Goal: Information Seeking & Learning: Learn about a topic

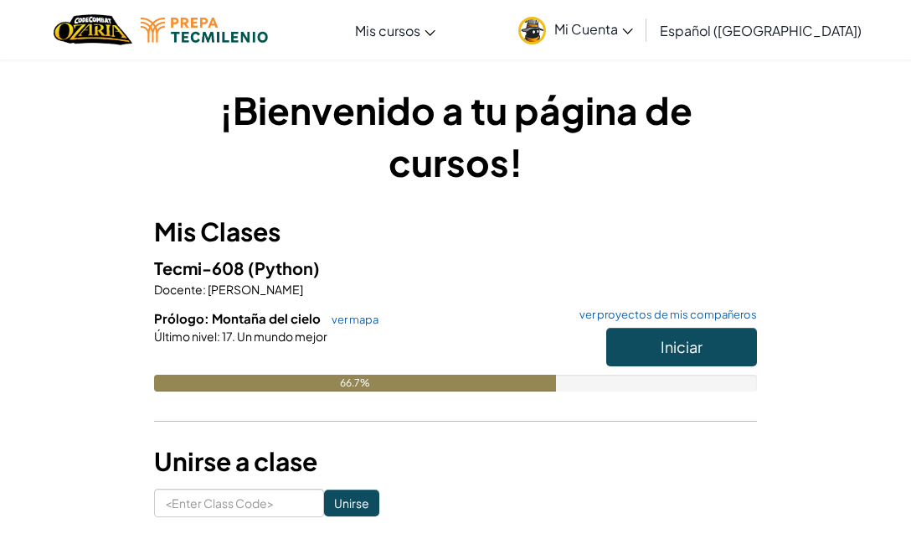
drag, startPoint x: 479, startPoint y: 43, endPoint x: 278, endPoint y: 185, distance: 246.4
click at [278, 185] on h1 "¡Bienvenido a tu página de cursos!" at bounding box center [455, 136] width 603 height 104
click at [581, 329] on div "Último nivel : 17. Un mundo mejor" at bounding box center [455, 336] width 603 height 17
click at [701, 337] on span "Iniciar" at bounding box center [682, 346] width 42 height 19
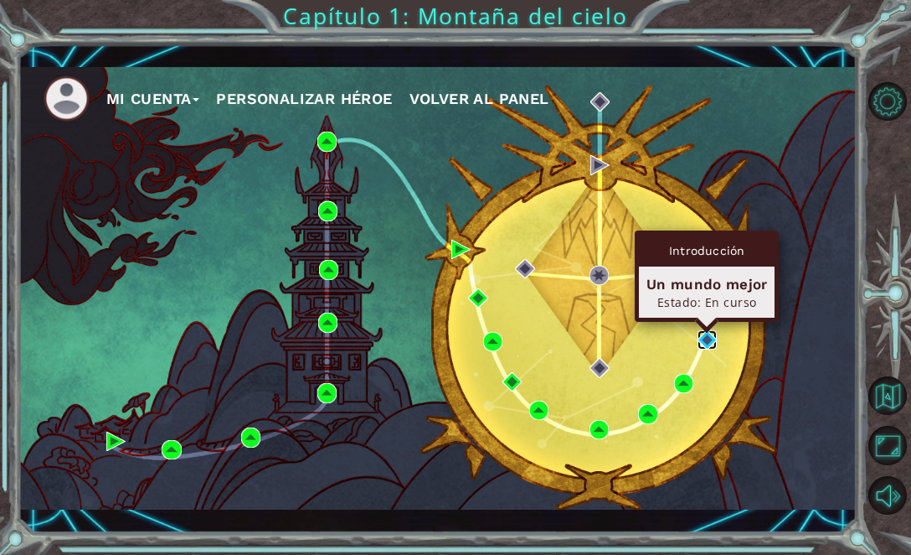
click at [701, 337] on img at bounding box center [707, 339] width 19 height 19
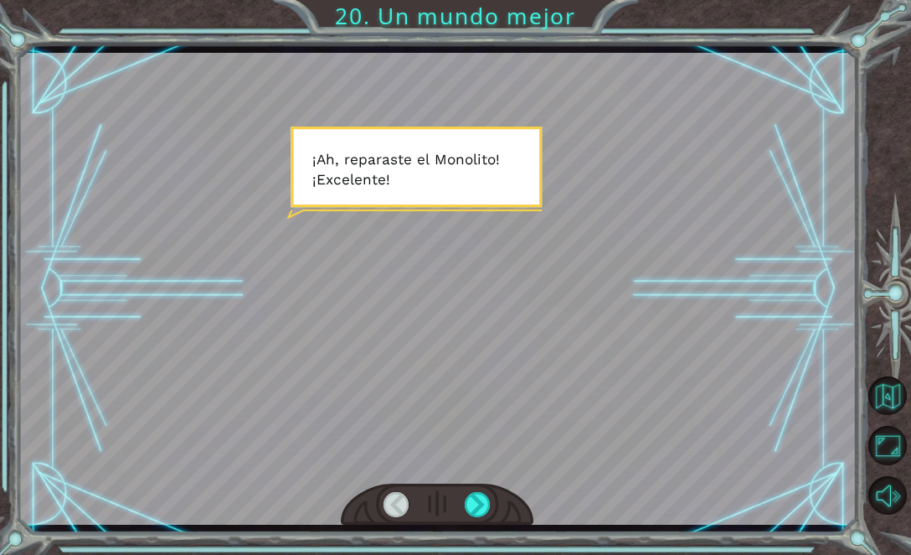
click at [465, 504] on div at bounding box center [437, 504] width 193 height 43
click at [478, 504] on div at bounding box center [478, 504] width 26 height 25
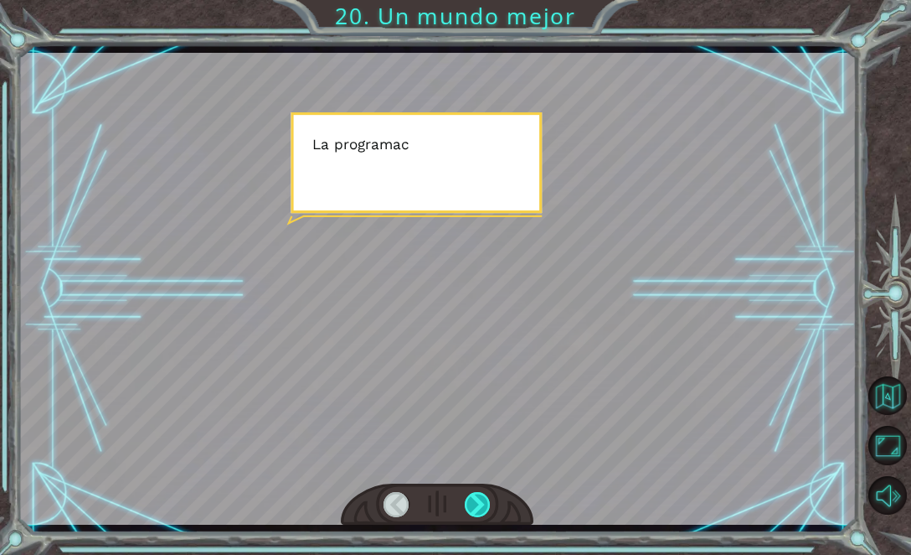
click at [478, 504] on div at bounding box center [478, 504] width 26 height 25
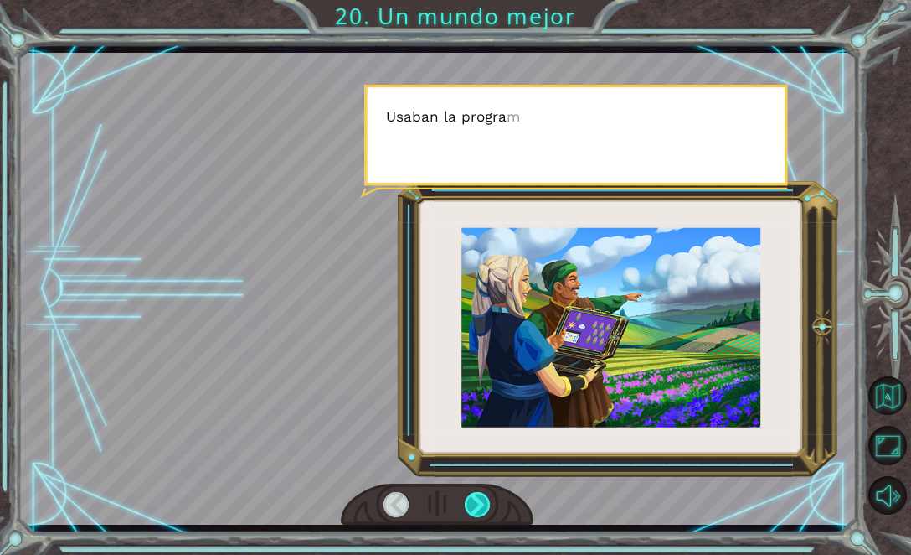
click at [478, 504] on div at bounding box center [478, 504] width 26 height 25
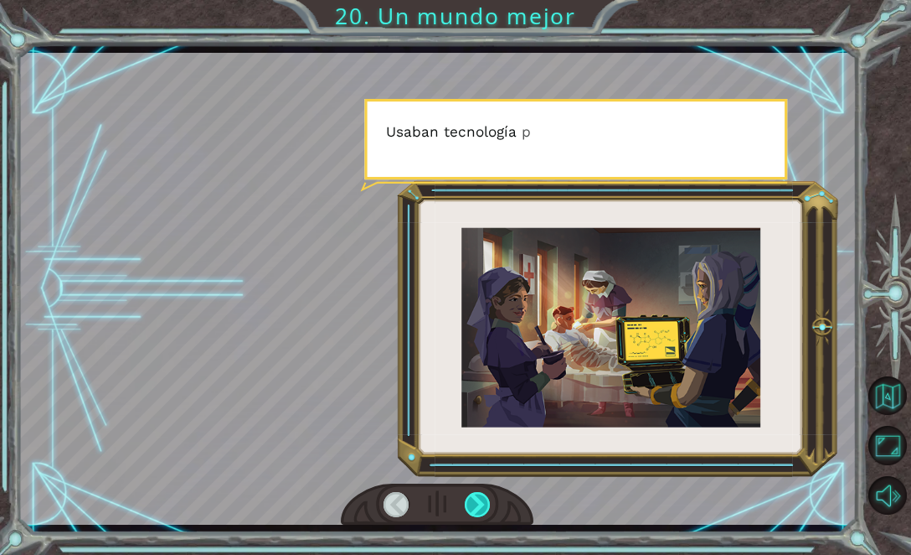
click at [478, 503] on div at bounding box center [478, 504] width 26 height 25
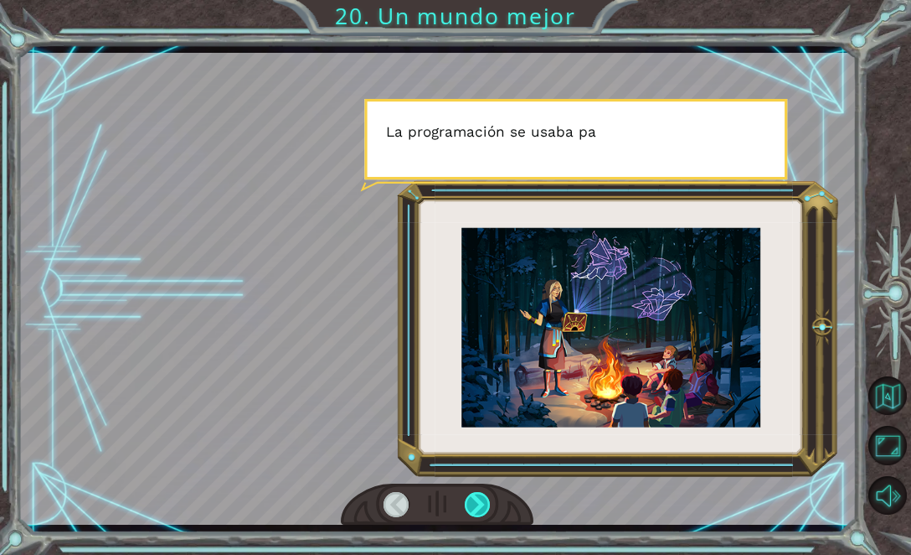
click at [478, 503] on div at bounding box center [478, 504] width 26 height 25
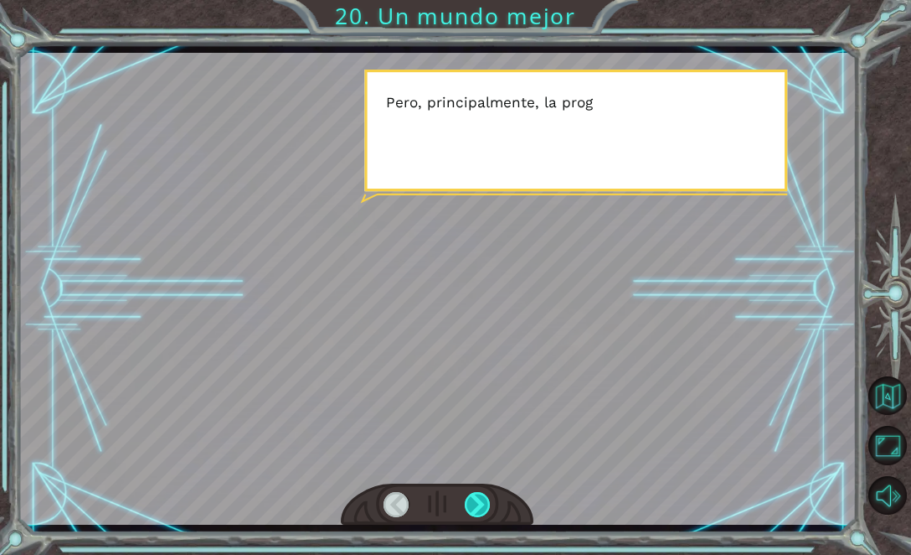
click at [478, 503] on div at bounding box center [478, 504] width 26 height 25
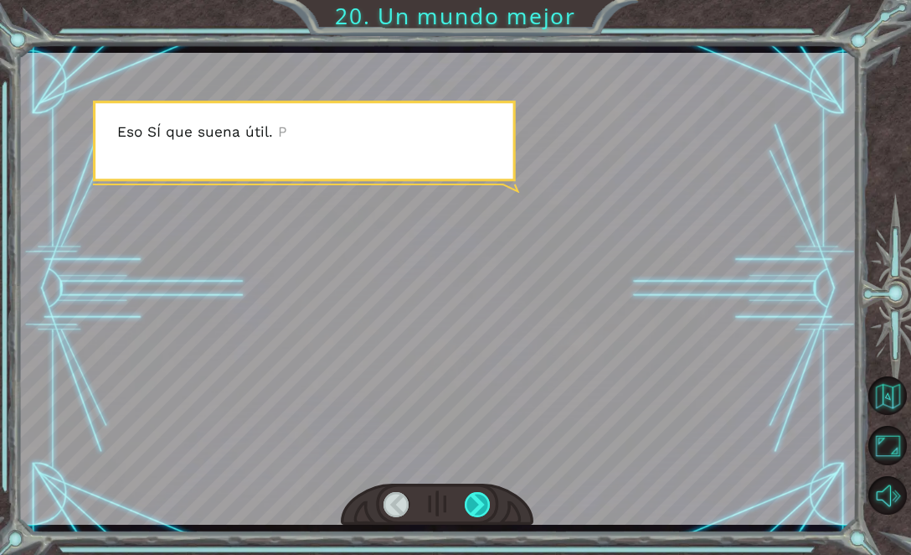
click at [478, 503] on div at bounding box center [478, 504] width 26 height 25
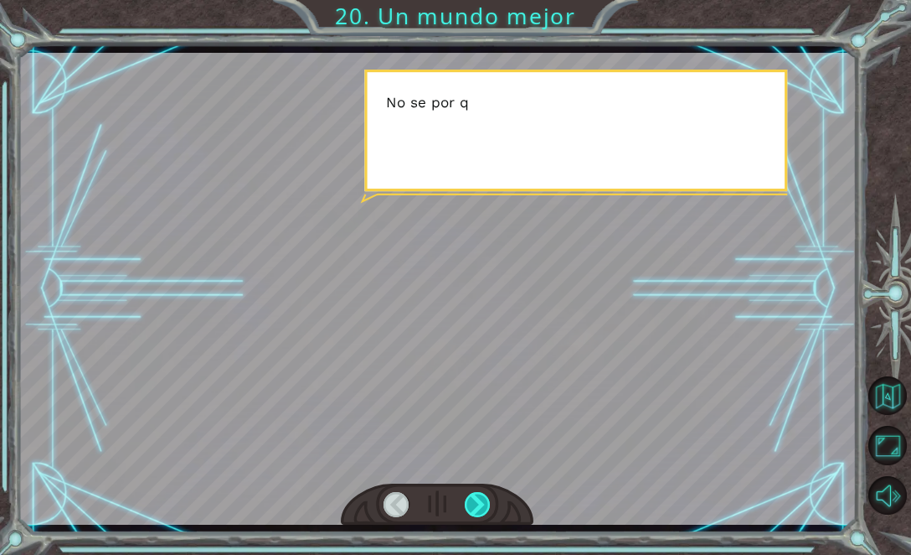
click at [478, 503] on div at bounding box center [478, 504] width 26 height 25
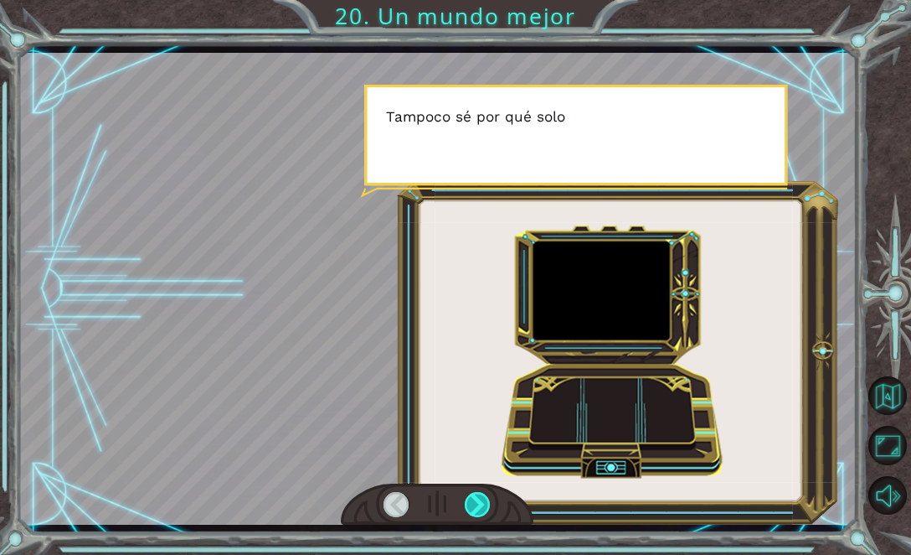
click at [478, 503] on div at bounding box center [478, 504] width 26 height 25
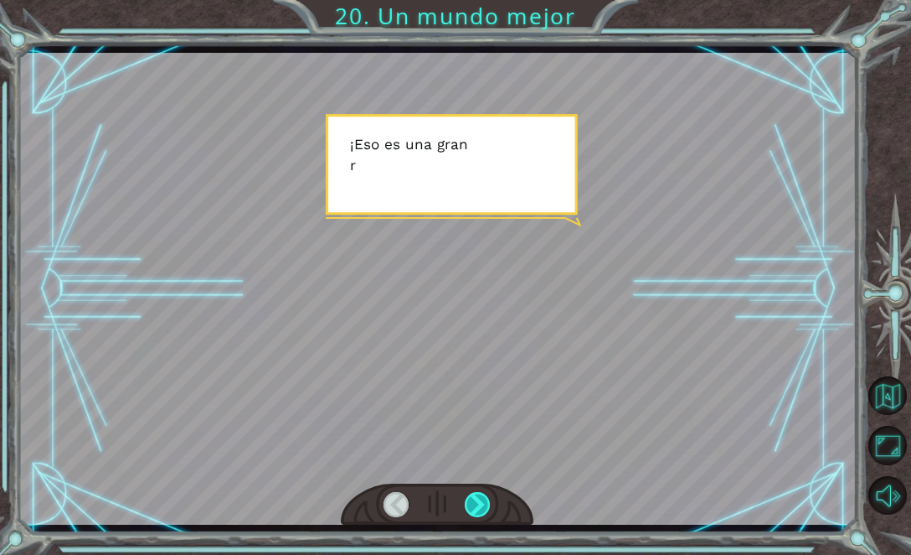
click at [478, 502] on div at bounding box center [478, 504] width 26 height 25
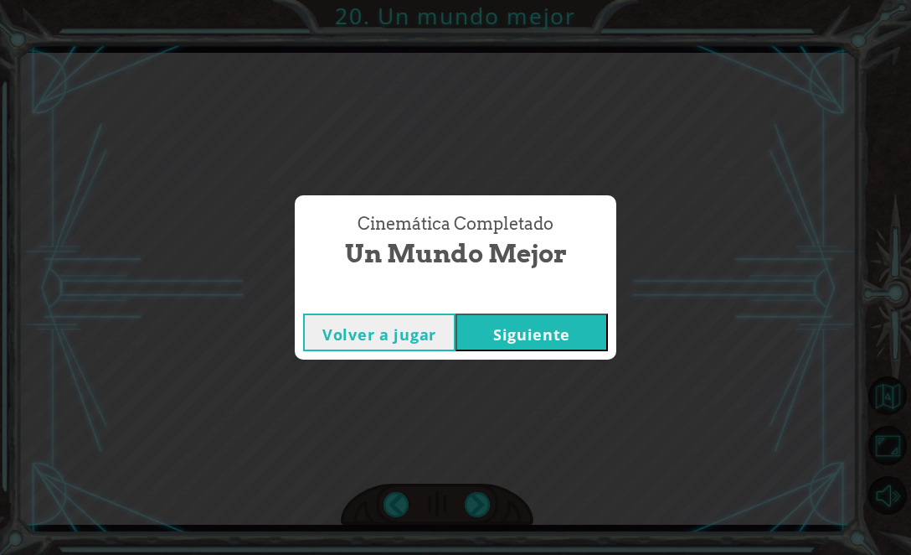
click at [507, 328] on button "Siguiente" at bounding box center [532, 332] width 152 height 38
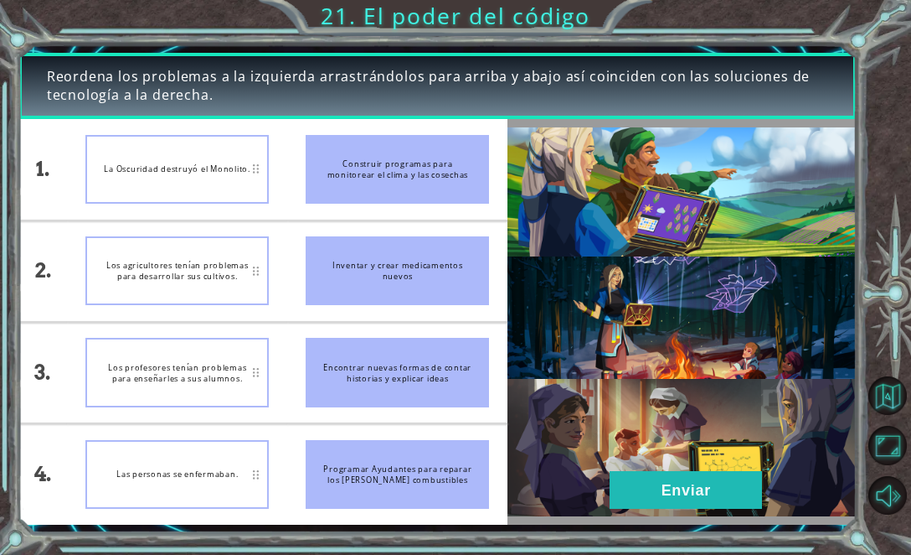
drag, startPoint x: 338, startPoint y: 152, endPoint x: 291, endPoint y: 169, distance: 49.8
click at [291, 169] on li "Construir programas para monitorear el clima y las cosechas" at bounding box center [397, 169] width 220 height 100
click at [224, 180] on div "La Oscuridad destruyó el Monolito." at bounding box center [176, 169] width 183 height 69
drag, startPoint x: 287, startPoint y: 163, endPoint x: 302, endPoint y: 163, distance: 15.1
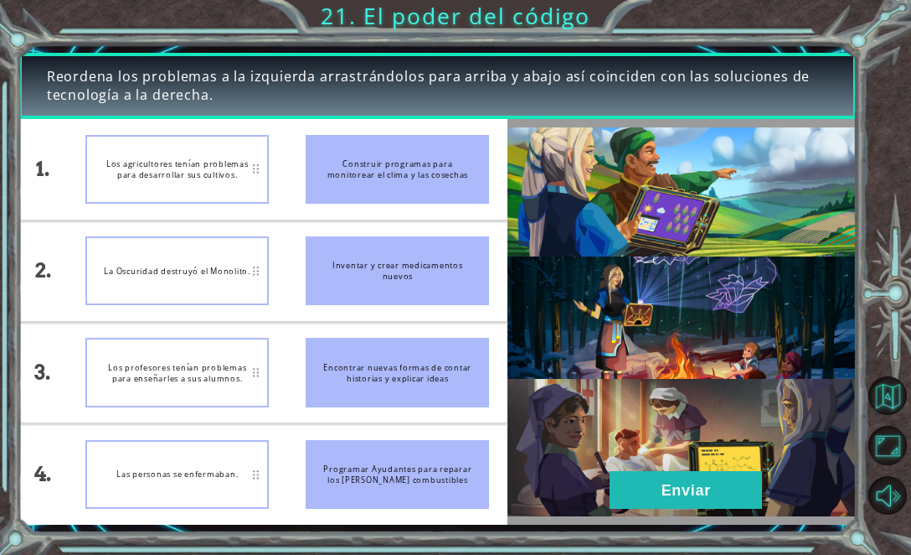
click at [302, 163] on li "Construir programas para monitorear el clima y las cosechas" at bounding box center [397, 169] width 220 height 100
click at [697, 495] on button "Enviar" at bounding box center [686, 490] width 152 height 38
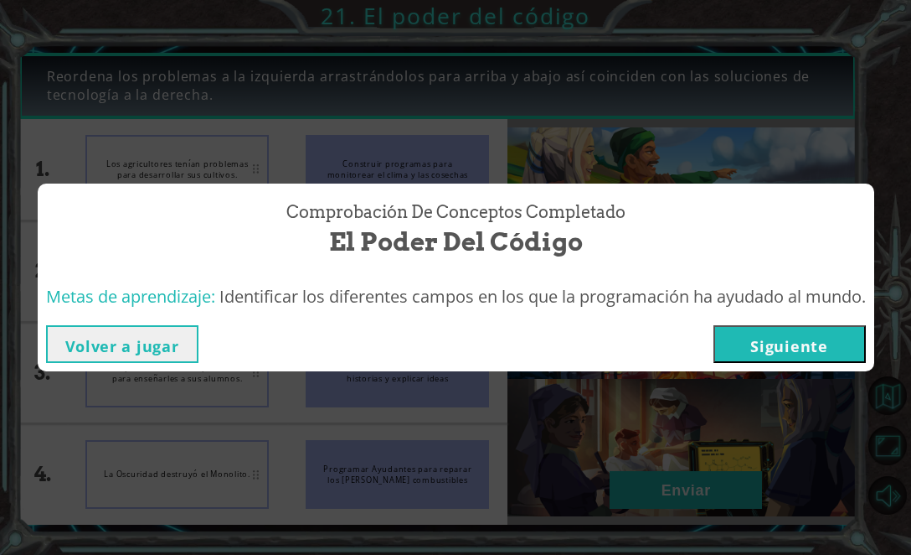
click at [789, 346] on button "Siguiente" at bounding box center [790, 344] width 152 height 38
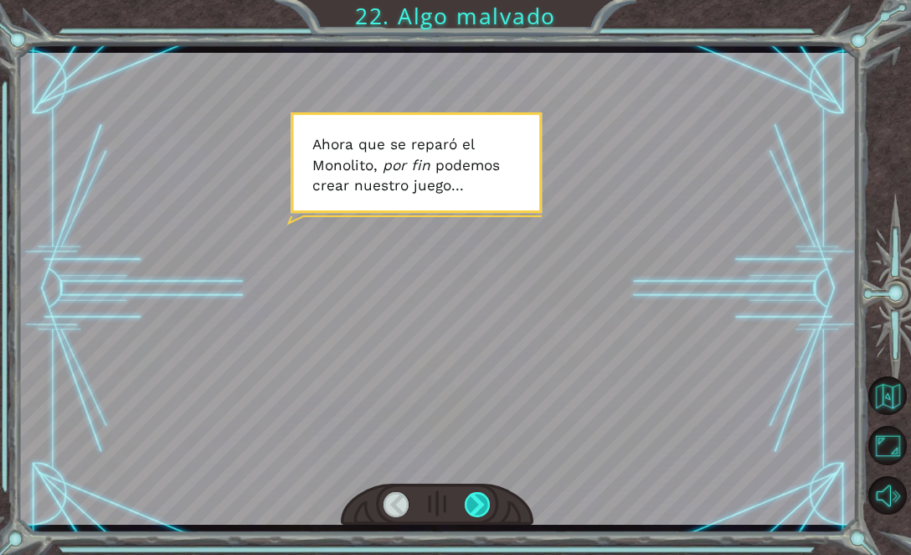
click at [476, 499] on div at bounding box center [478, 504] width 26 height 25
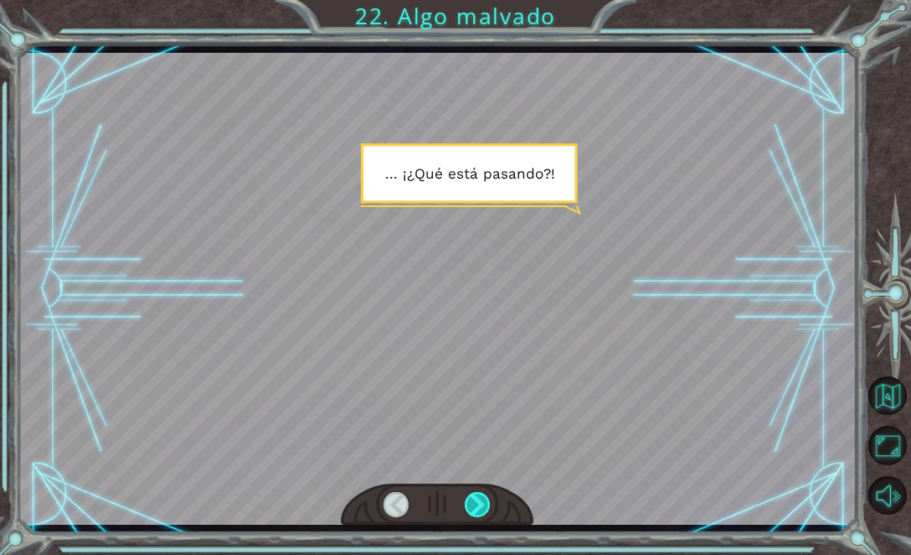
click at [476, 499] on div at bounding box center [478, 504] width 26 height 25
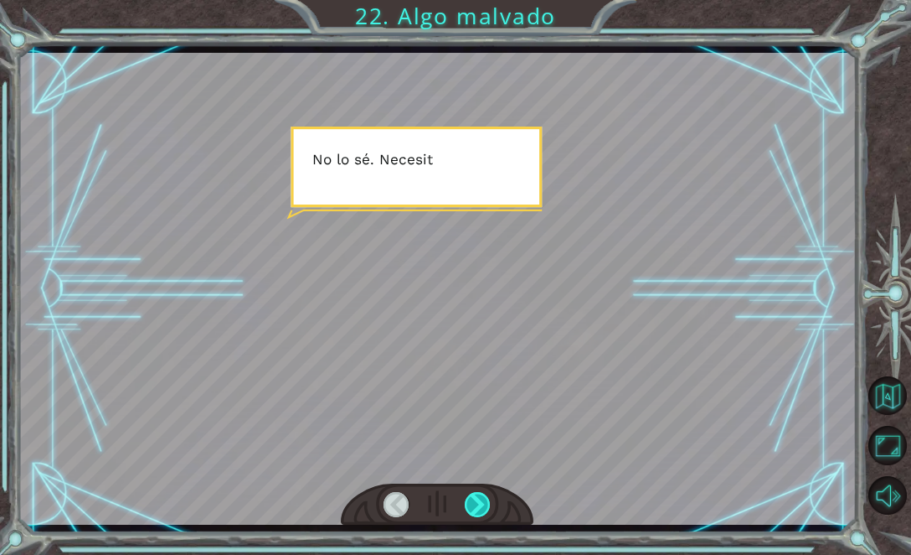
click at [476, 499] on div at bounding box center [478, 504] width 26 height 25
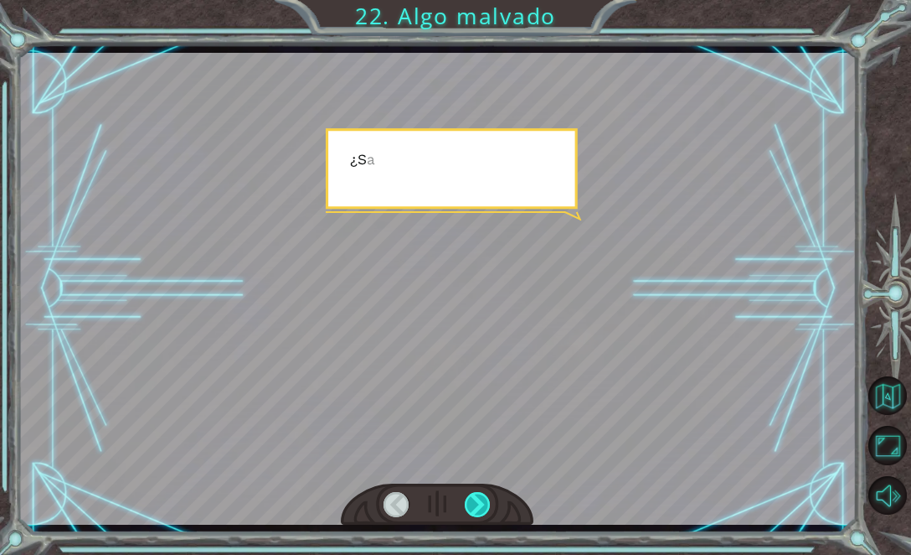
click at [476, 499] on div at bounding box center [478, 504] width 26 height 25
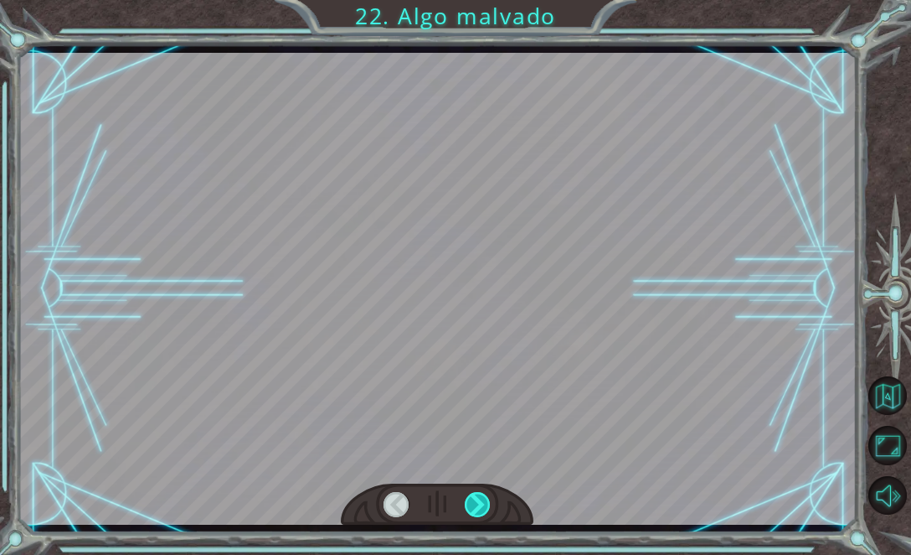
click at [476, 499] on div at bounding box center [478, 504] width 26 height 25
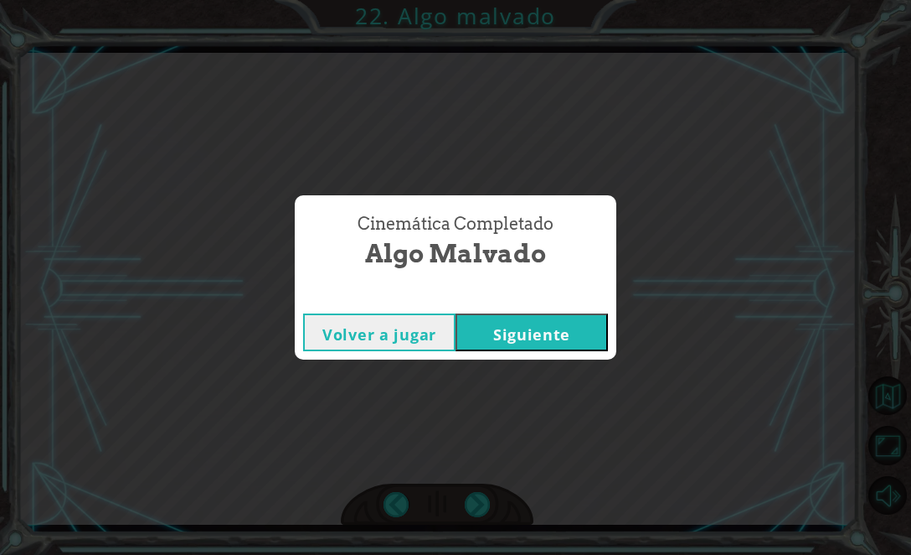
click at [547, 332] on button "Siguiente" at bounding box center [532, 332] width 152 height 38
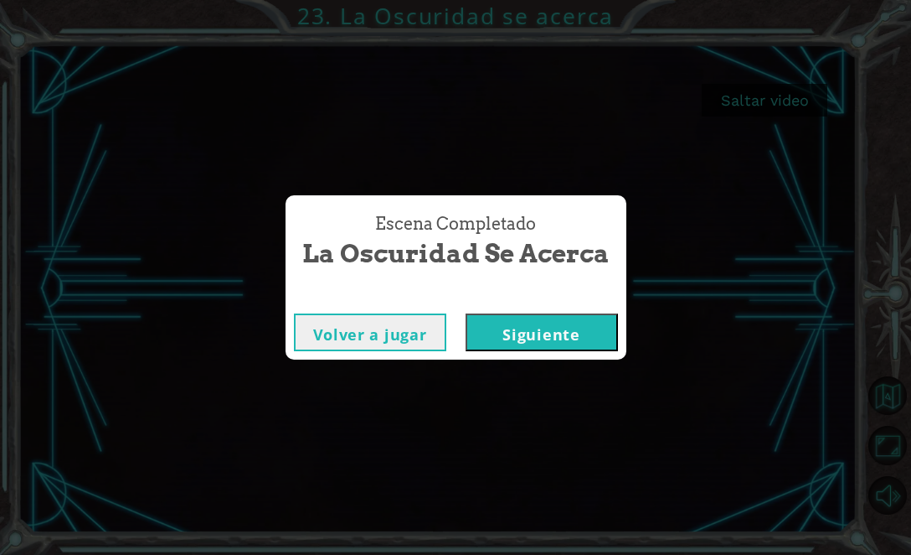
click at [557, 337] on button "Siguiente" at bounding box center [542, 332] width 152 height 38
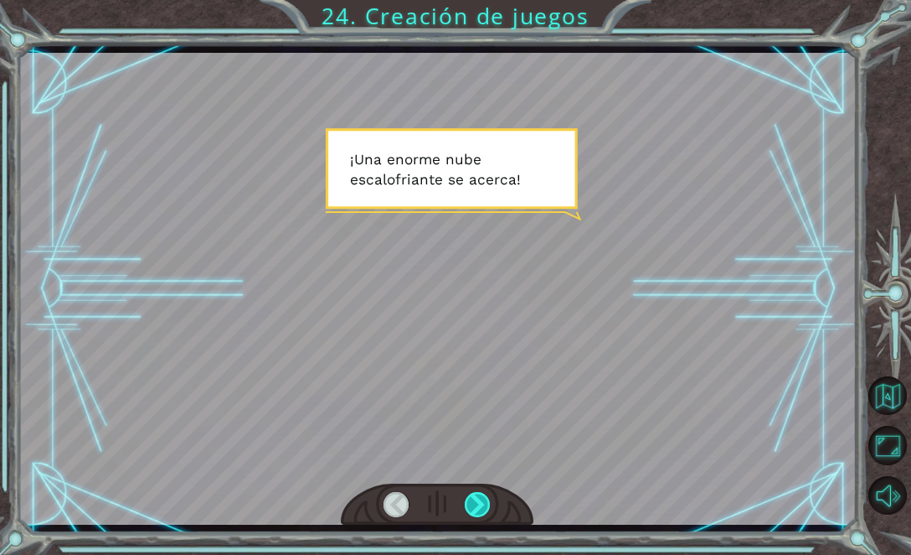
click at [471, 501] on div at bounding box center [478, 504] width 26 height 25
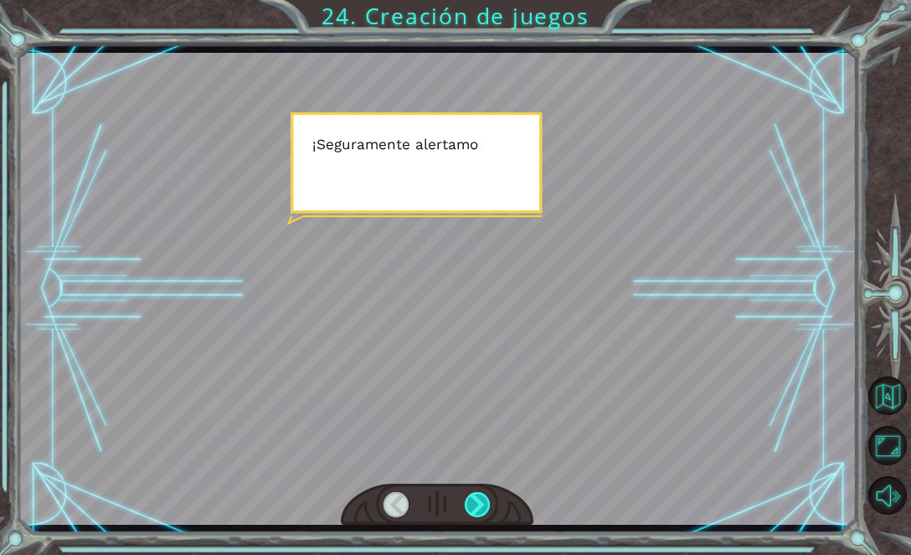
click at [471, 501] on div at bounding box center [478, 504] width 26 height 25
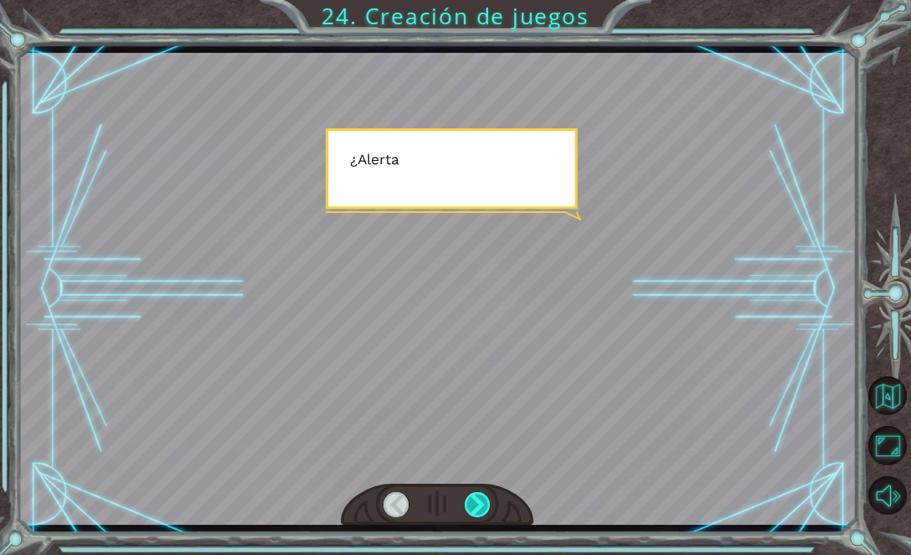
click at [471, 501] on div at bounding box center [478, 504] width 26 height 25
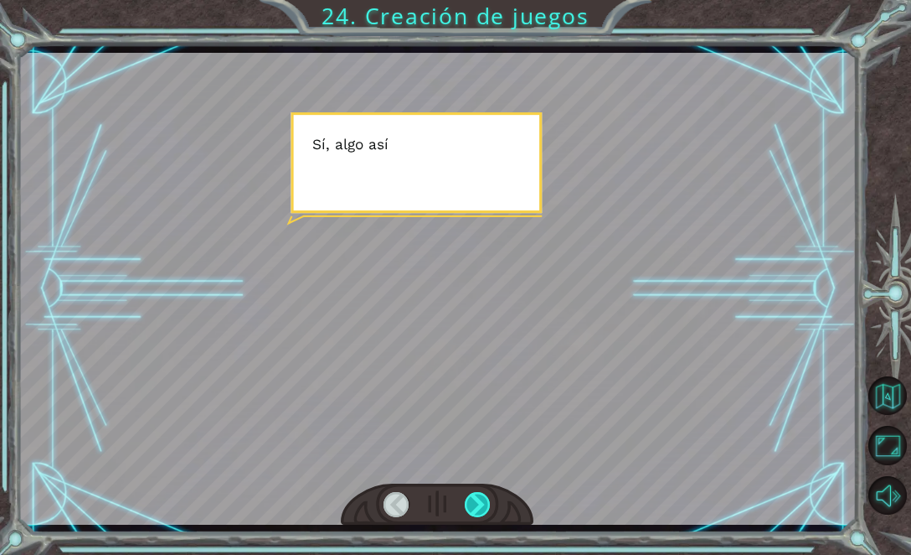
click at [471, 501] on div at bounding box center [478, 504] width 26 height 25
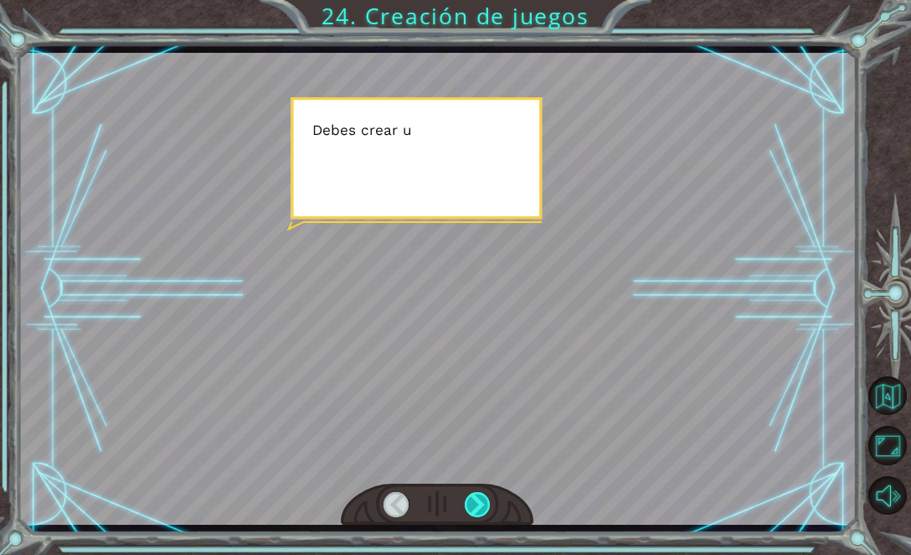
click at [471, 501] on div at bounding box center [478, 504] width 26 height 25
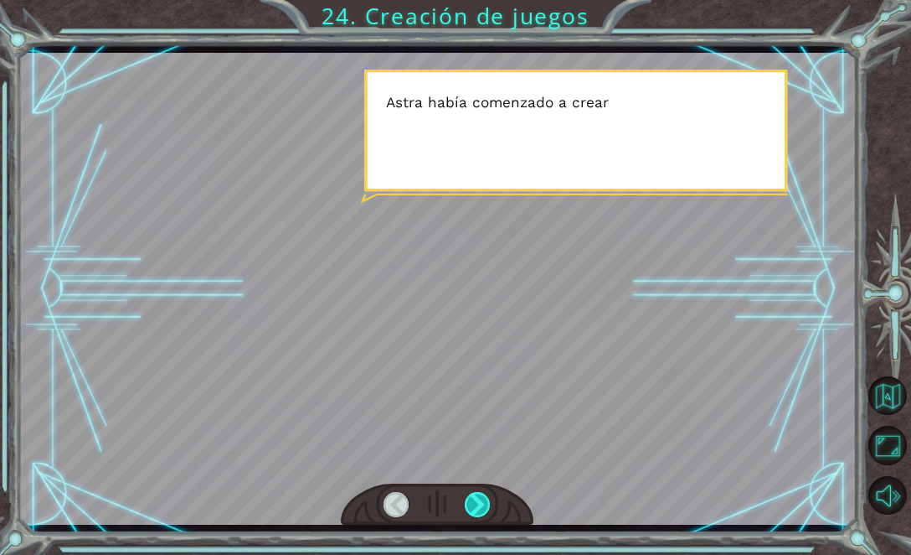
click at [471, 501] on div at bounding box center [478, 504] width 26 height 25
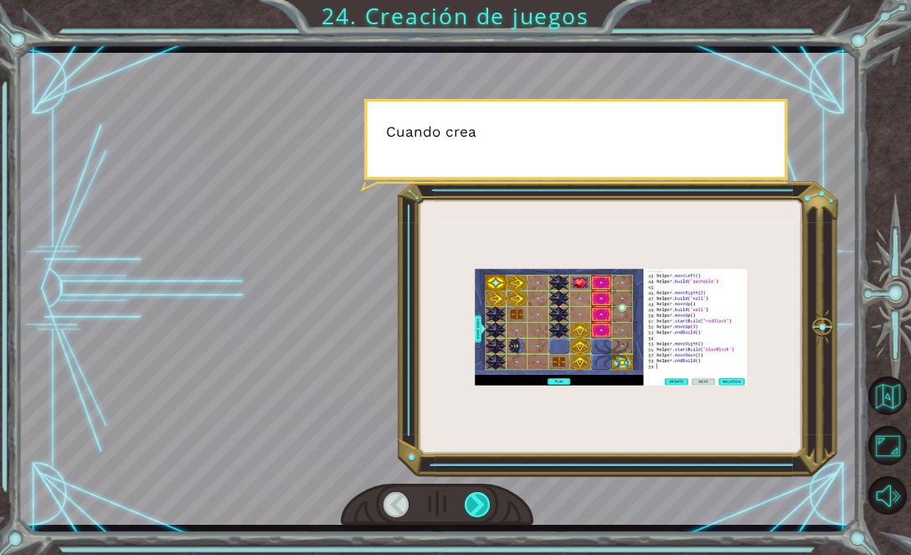
click at [471, 501] on div at bounding box center [478, 504] width 26 height 25
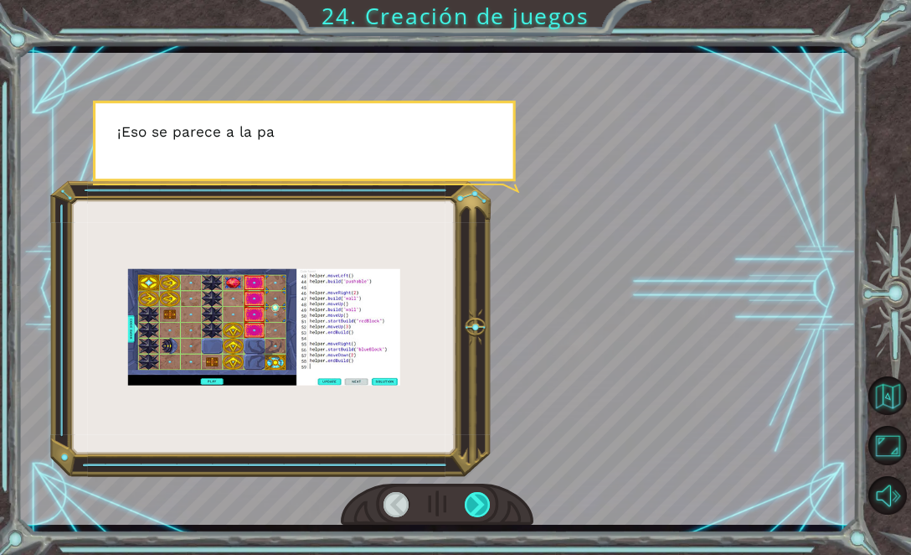
click at [469, 498] on div at bounding box center [478, 504] width 26 height 25
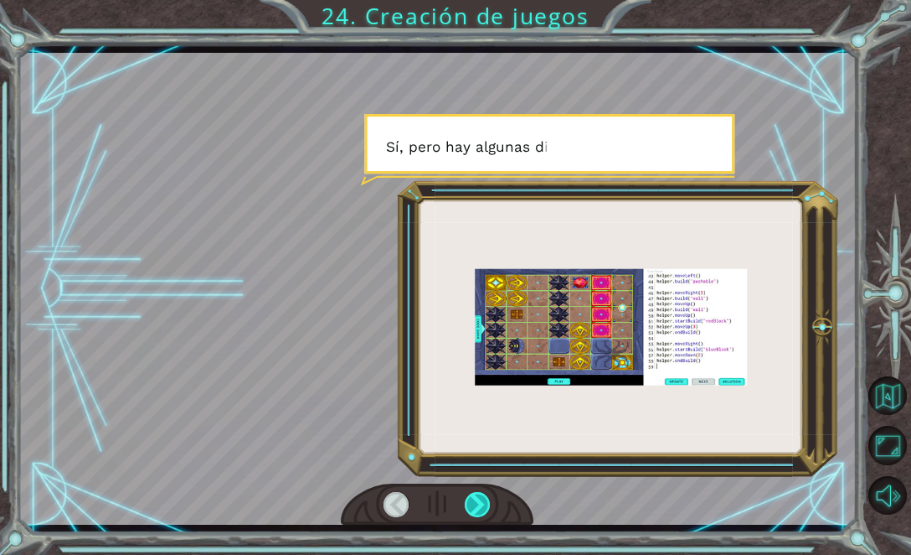
click at [469, 498] on div at bounding box center [478, 504] width 26 height 25
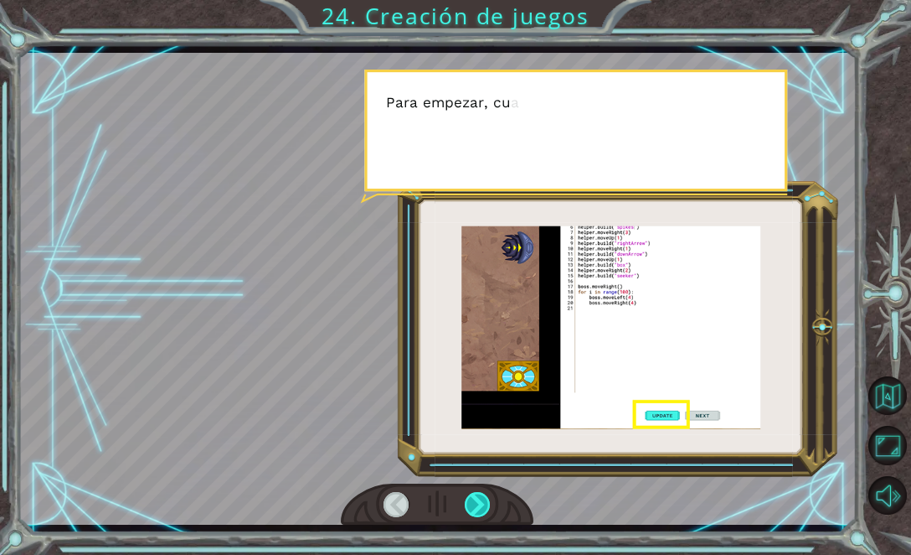
click at [469, 498] on div at bounding box center [478, 504] width 26 height 25
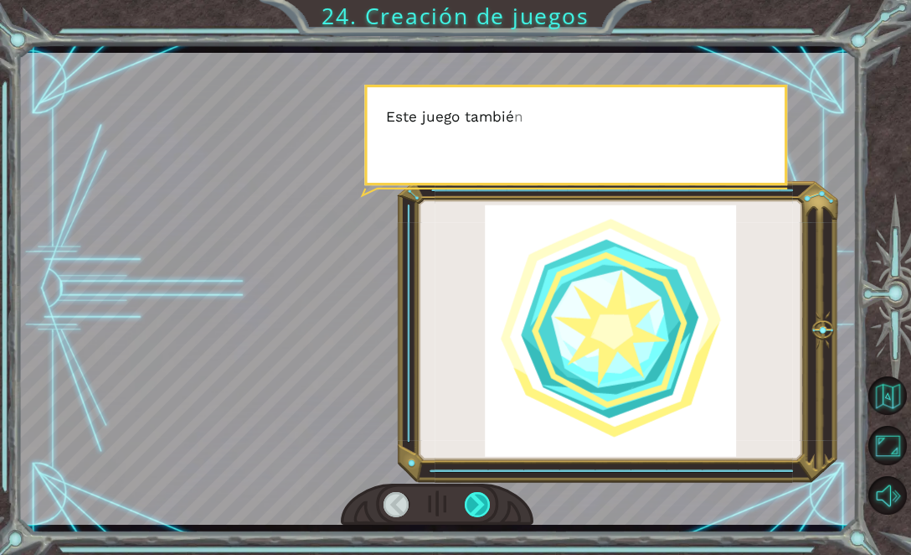
click at [469, 498] on div at bounding box center [478, 504] width 26 height 25
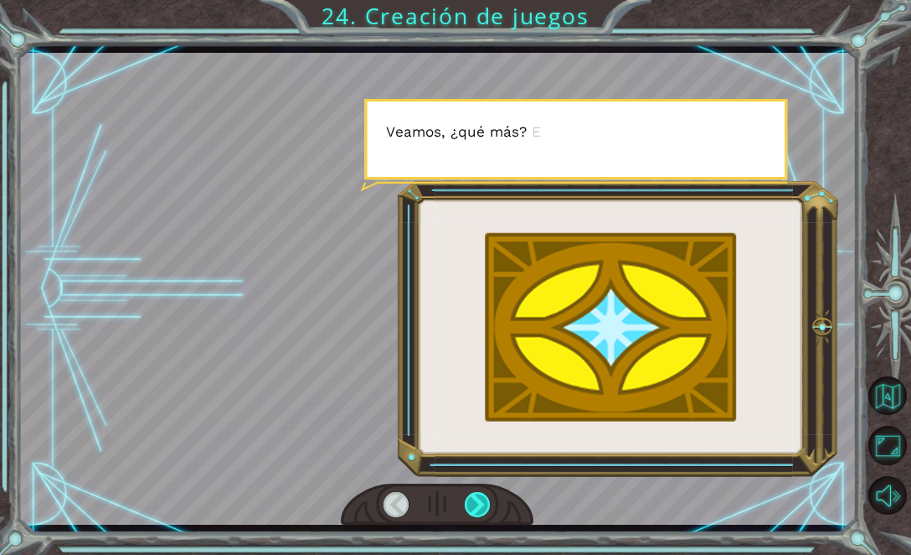
click at [469, 498] on div at bounding box center [478, 504] width 26 height 25
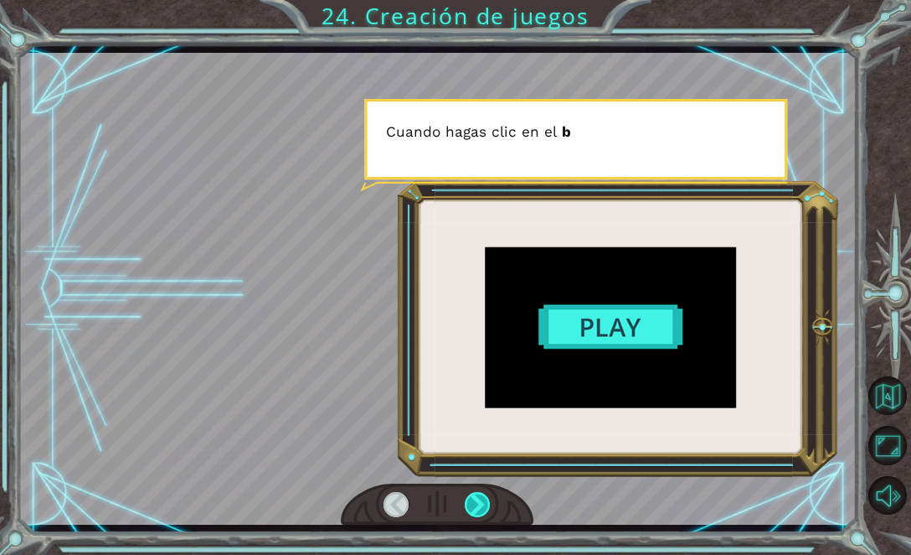
click at [469, 498] on div at bounding box center [478, 504] width 26 height 25
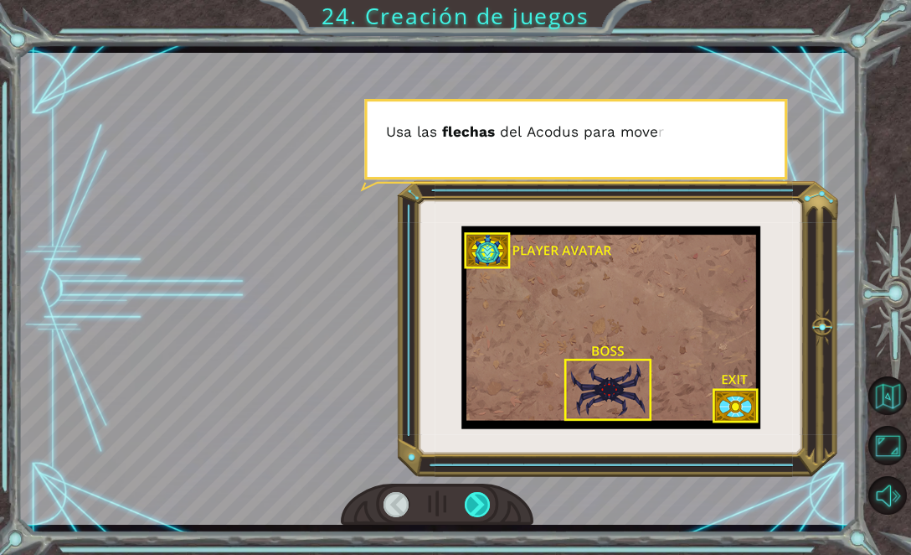
click at [469, 496] on div at bounding box center [478, 504] width 26 height 25
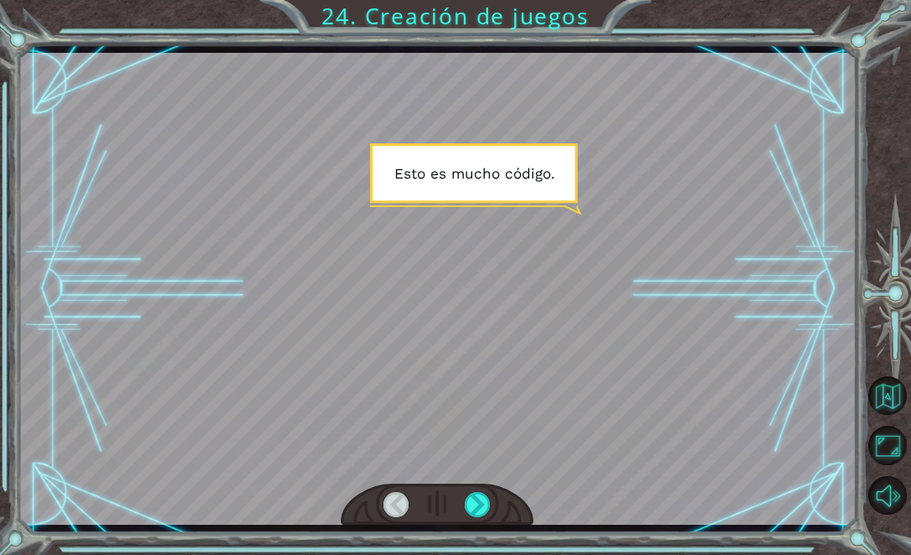
click at [467, 488] on div at bounding box center [437, 504] width 193 height 43
click at [473, 493] on div at bounding box center [478, 504] width 26 height 25
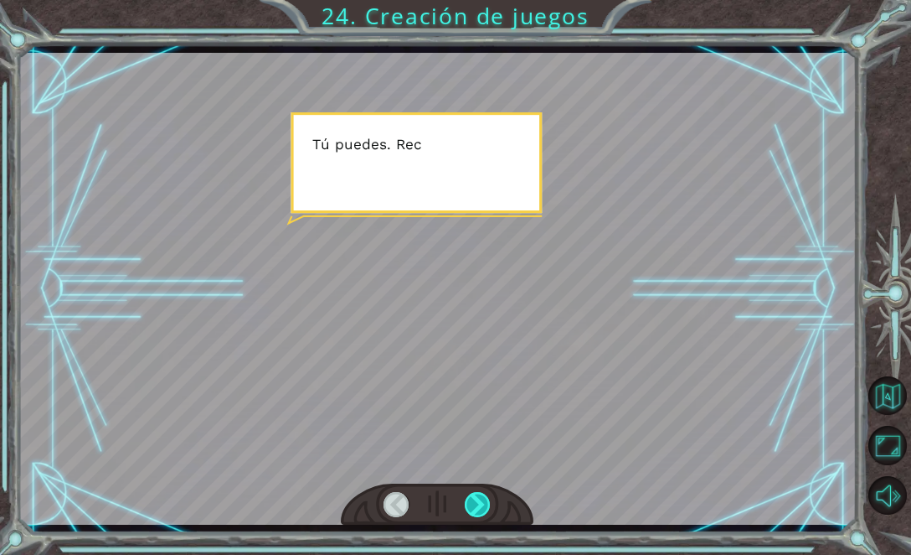
click at [473, 493] on div at bounding box center [478, 504] width 26 height 25
